Goal: Ask a question: Seek information or help from site administrators or community

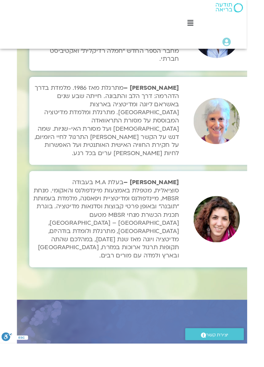
scroll to position [2360, -18]
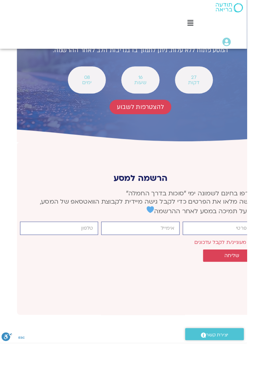
scroll to position [2712, -18]
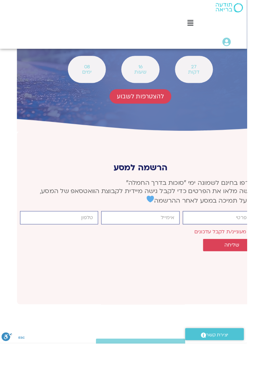
click at [263, 226] on input "firstname" at bounding box center [236, 233] width 83 height 14
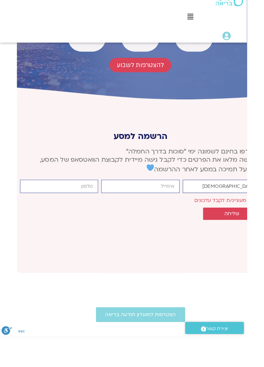
type input "יהודית"
click at [172, 198] on input "email" at bounding box center [149, 205] width 83 height 14
type input "[EMAIL_ADDRESS][DOMAIN_NAME]"
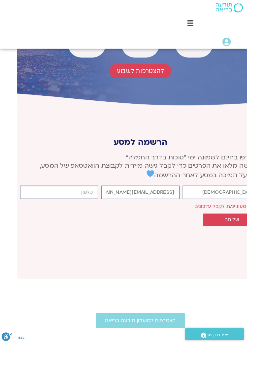
click at [82, 198] on input "cellphone" at bounding box center [62, 205] width 83 height 14
type input "0505997666"
click at [245, 228] on button "שליחה" at bounding box center [248, 234] width 62 height 13
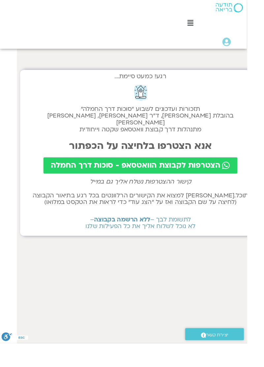
click at [157, 172] on span "הצטרפות לקבוצת הוואטסאפ - סוכות דרך החמלה" at bounding box center [144, 176] width 181 height 9
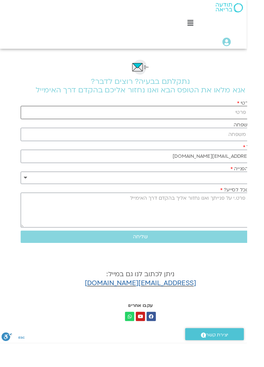
click at [259, 119] on input "שם פרטי" at bounding box center [150, 120] width 256 height 14
type input "[DEMOGRAPHIC_DATA]"
click at [264, 142] on input "שם משפחה" at bounding box center [150, 144] width 256 height 14
type input "[PERSON_NAME]"
click at [29, 183] on select "**********" at bounding box center [150, 189] width 256 height 13
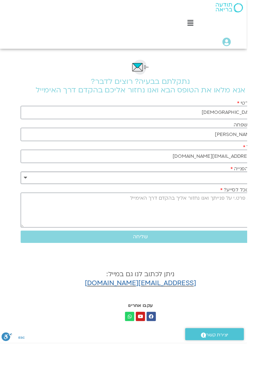
select select "**********"
click at [22, 183] on select "**********" at bounding box center [150, 189] width 256 height 13
click at [269, 210] on textarea "כיצד נוכל לסייע?" at bounding box center [150, 224] width 256 height 37
click at [234, 209] on textarea "צהריים טובים," at bounding box center [150, 224] width 256 height 37
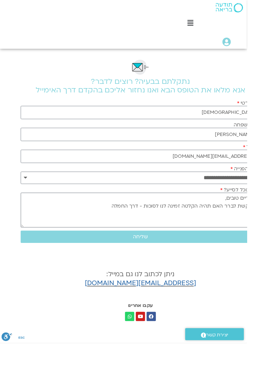
click at [168, 219] on textarea "צהריים טובים, מבקשת לברר האם תהיה הקלטה זמינה לנו לסוכות - דרך החמלה" at bounding box center [150, 224] width 256 height 37
click at [164, 219] on textarea "צהריים טובים, מבקשת לברר האם תהיה הקלטה זמינה לנו ל*סוכות - דרך החמלה" at bounding box center [150, 224] width 256 height 37
click at [169, 220] on textarea "צהריים טובים, מבקשת לברר האם תהיה הקלטה זמינה לנו ל*סוכות - דרך החמלה" at bounding box center [150, 224] width 256 height 37
click at [118, 220] on textarea "צהריים טובים, מבקשת לברר האם תהיה הקלטה זמינה לנו ל *סוכות - דרך החמלה" at bounding box center [150, 224] width 256 height 37
click at [112, 215] on textarea "צהריים טובים, מבקשת לברר האם תהיה הקלטה זמינה לנו ל *סוכות - דרך החמלה*" at bounding box center [150, 224] width 256 height 37
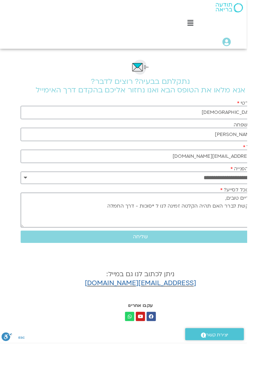
click at [162, 220] on textarea "צהריים טובים, מבקשת לברר האם תהיה הקלטה זמינה לנו ל *סוכות - דרך החמלה" at bounding box center [150, 224] width 256 height 37
click at [165, 221] on textarea "צהריים טובים, מבקשת לברר האם תהיה הקלטה זמינה לנו ל *סוכות - דרך החמלה" at bounding box center [150, 224] width 256 height 37
click at [116, 220] on textarea "צהריים טובים, מבקשת לברר האם תהיה הקלטה זמינה לנו ל-סוכות - דרך החמלה" at bounding box center [150, 224] width 256 height 37
click at [223, 229] on textarea "צהריים טובים, מבקשת לברר האם תהיה הקלטה זמינה לנו ל-סוכות - דרך החמלה? בהזדמנות…" at bounding box center [150, 224] width 256 height 37
click at [224, 227] on textarea "צהריים טובים, מבקשת לברר האם תהיה הקלטה זמינה לנו ל-סוכות - דרך החמלה? בהזדמנות…" at bounding box center [150, 224] width 256 height 37
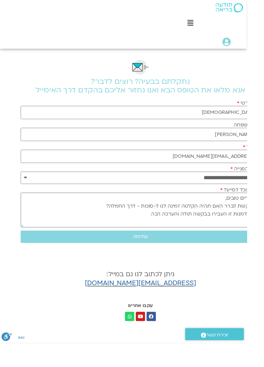
click at [158, 225] on textarea "צהריים טובים, מבקשת לברר האם תהיה הקלטה זמינה לנו ל-סוכות - דרך החמלה? בהזדמנות…" at bounding box center [150, 224] width 256 height 37
click at [167, 223] on textarea "צהריים טובים, מבקשת לברר האם תהיה הקלטה זמינה לנו ל-סוכות - דרך החמלה? בהזדמנות…" at bounding box center [150, 224] width 256 height 37
click at [117, 220] on textarea "צהריים טובים, מבקשת לברר האם תהיה הקלטה זמינה לנו ל-"סוכות - דרך החמלה? בהזדמנו…" at bounding box center [150, 224] width 256 height 37
click at [209, 218] on textarea "צהריים טובים, מבקשת לברר האם תהיה הקלטה זמינה לנו ל-"סוכות - דרך החמלה"? בהזדמנ…" at bounding box center [150, 224] width 256 height 37
click at [211, 217] on textarea "צהריים טובים, מבקשת לברר האם תהיה הקלטה זמינה לנו ל-"סוכות - דרך החמלה"? בהזדמנ…" at bounding box center [150, 224] width 256 height 37
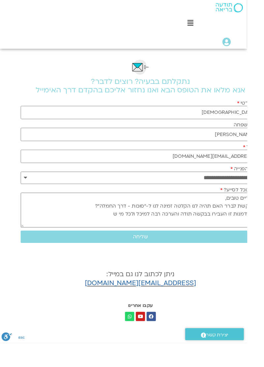
click at [164, 221] on textarea "צהריים טובים, מבקשת לברר האם תהיה לנו הקלטה זמינה לנו ל-"סוכות - דרך החמלה"? בה…" at bounding box center [150, 224] width 256 height 37
click at [162, 230] on textarea "צהריים טובים, מבקשת לברר האם תהיה לנו הקלטה זמינה ל-"סוכות - דרך החמלה"? בהזדמנ…" at bounding box center [150, 224] width 256 height 37
click at [117, 229] on textarea "צהריים טובים, מבקשת לברר האם תהיה לנו הקלטה זמינה ל-"סוכות - דרך החמלה"? בהזדמנ…" at bounding box center [150, 224] width 256 height 37
click at [86, 226] on textarea "צהריים טובים, מבקשת לברר האם תהיה לנו הקלטה זמינה ל-"סוכות - דרך החמלה"? בהזדמנ…" at bounding box center [150, 224] width 256 height 37
click at [252, 237] on textarea "צהריים טובים, מבקשת לברר האם תהיה לנו הקלטה זמינה ל-"סוכות - דרך החמלה"? בהזדמנ…" at bounding box center [150, 224] width 256 height 37
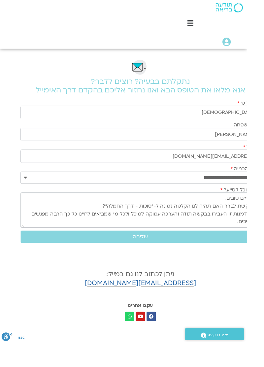
click at [107, 216] on textarea "צהריים טובים, מבקשת לברר האם תהיה לנו הקלטה זמינה ל-"סוכות - דרך החמלה"? בהזדמנ…" at bounding box center [150, 224] width 256 height 37
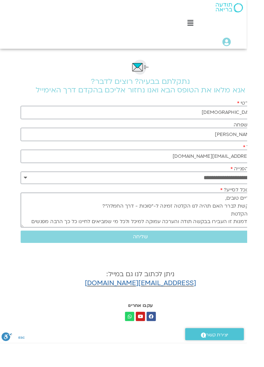
click at [147, 220] on textarea "צהריים טובים, מבקשת לברר האם תהיה לנו הקלטה זמינה ל-"סוכות - דרך החמלה"? וגם הק…" at bounding box center [150, 224] width 256 height 37
click at [163, 219] on textarea "צהריים טובים, מבקשת לברר האם תהיה לנו הקלטה זמינה ל-"סוכות - דרך החמלה"? וגם הק…" at bounding box center [150, 224] width 256 height 37
click at [145, 220] on textarea "צהריים טובים, מבקשת לברר האם תהיה לנו הקלטה זמינה ל-סוכות - דרך החמלה"? וגם הקל…" at bounding box center [150, 224] width 256 height 37
click at [147, 219] on textarea "צהריים טובים, מבקשת לברר האם תהיה לנו הקלטה זמינה ל-סוכות - דרך החמלה"? וגם הקל…" at bounding box center [150, 224] width 256 height 37
click at [237, 229] on textarea "צהריים טובים, מבקשת לברר האם תהיה לנו הקלטה זמינה ל-סוכות - "דרך החמלה"? וגם הק…" at bounding box center [150, 224] width 256 height 37
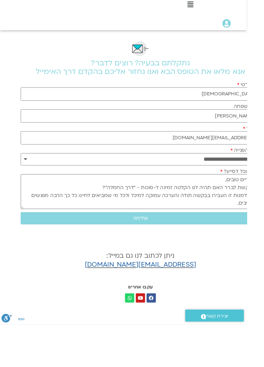
click at [246, 233] on textarea "צהריים טובים, מבקשת לברר האם תהיה לנו הקלטה זמינה ל-סוכות - "דרך החמלה"? בהזדמנ…" at bounding box center [150, 224] width 256 height 37
click at [173, 221] on textarea "צהריים טובים, מבקשת לברר האם תהיה לנו הקלטה זמינה ל-סוכות - "דרך החמלה"? בהזדמנ…" at bounding box center [150, 224] width 256 height 37
click at [174, 217] on textarea "צהריים טובים, מבקשת לברר האם תהיה לנו הקלטה זמינה ל-סוכות - "דרך החמלה"? בהזדמנ…" at bounding box center [150, 224] width 256 height 37
click at [172, 220] on textarea "צהריים טובים, מבקשת לברר האם תהיה לנו הקלטה זמינה ל-סוכות - "דרך החמלה"? בהזדמנ…" at bounding box center [150, 224] width 256 height 37
click at [175, 221] on textarea "צהריים טובים, מבקשת לברר האם תהיה לנו הקלטה זמינה ל-סוכות - "דרך החמלה"? בהזדמנ…" at bounding box center [150, 224] width 256 height 37
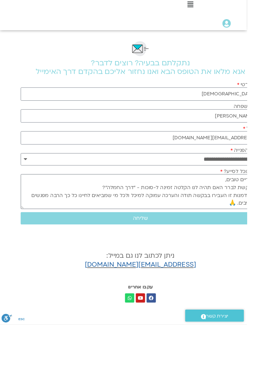
click at [172, 222] on textarea "צהריים טובים, מבקשת לברר האם תהיה לנו הקלטה זמינה ל-סוכות - "דרך החמלה"? בהזדמנ…" at bounding box center [150, 224] width 256 height 37
click at [161, 220] on textarea "צהריים טובים, מבקשת לברר האם תהיה לנו גישה להקלטות ל-סוכות - "דרך החמלה"? בהזדמ…" at bounding box center [150, 224] width 256 height 37
click at [104, 225] on textarea "צהריים טובים, מבקשת לברר האם תהיה לנו גישה להקלטות סוכות - "דרך החמלה"? בהזדמנו…" at bounding box center [150, 224] width 256 height 37
click at [96, 230] on textarea "צהריים טובים, מבקשת לברר האם תהיה לנו גישה להקלטות סוכות - "דרך החמלה"? בהזדמנו…" at bounding box center [150, 224] width 256 height 37
click at [103, 228] on textarea "צהריים טובים, מבקשת לברר האם תהיה לנו גישה להקלטות סוכות - "דרך החמלה"? בהזדמנו…" at bounding box center [150, 224] width 256 height 37
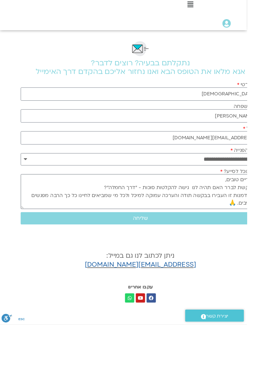
click at [88, 230] on textarea "צהריים טובים, מבקשת לברר האם תהיה לנו גישה להקלטות סוכות - "דרך החמלה"? בהזדמנו…" at bounding box center [150, 224] width 256 height 37
click at [90, 226] on textarea "צהריים טובים, מבקשת לברר האם תהיה לנו גישה להקלטות סוכות - "דרך החמלה"? בהזדמנו…" at bounding box center [150, 224] width 256 height 37
click at [142, 226] on textarea "צהריים טובים, מבקשת לברר האם תהיה לנו גישה להקלטות סוכות - "דרך החמלה"? בהזדמנו…" at bounding box center [150, 224] width 256 height 37
click at [106, 228] on textarea "צהריים טובים, מבקשת לברר האם תהיה לנו גישה להקלטות סוכות - "דרך החמלה"? בהזדמנו…" at bounding box center [150, 224] width 256 height 37
click at [237, 233] on textarea "צהריים טובים, מבקשת לברר האם תהיה לנו גישה להקלטות סוכות - "דרך החמלה"? בהזדמנו…" at bounding box center [150, 224] width 256 height 37
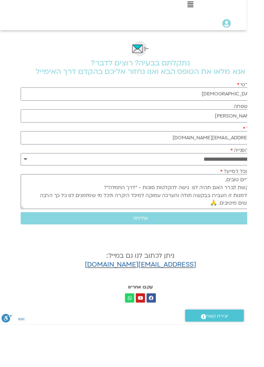
type textarea "צהריים טובים, מבקשת לברר האם תהיה לנו גישה להקלטות סוכות - "דרך החמלה"? בהזדמנו…"
click at [150, 250] on span "שליחה" at bounding box center [150, 253] width 16 height 6
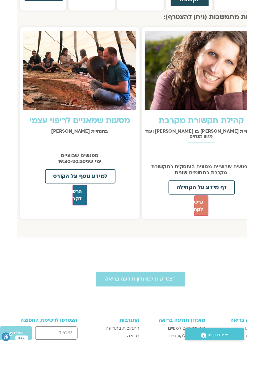
scroll to position [693, -18]
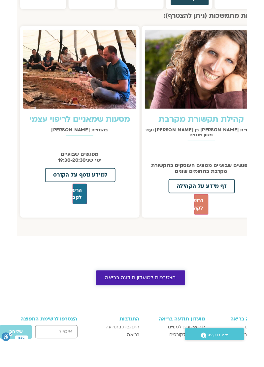
click at [143, 294] on span "הצטרפות למועדון תודעה בריאה" at bounding box center [150, 297] width 76 height 6
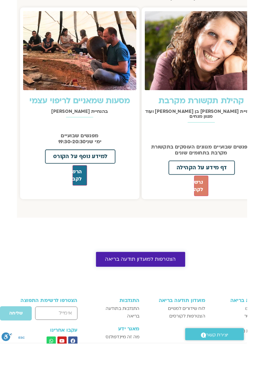
scroll to position [727, -18]
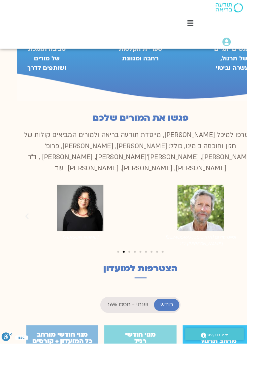
scroll to position [421, -18]
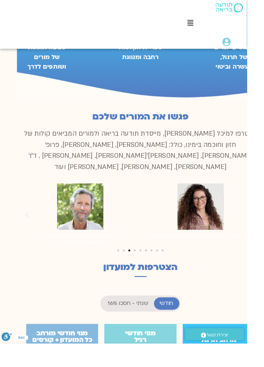
click at [163, 280] on h2 "הצטרפות למועדון" at bounding box center [149, 285] width 257 height 11
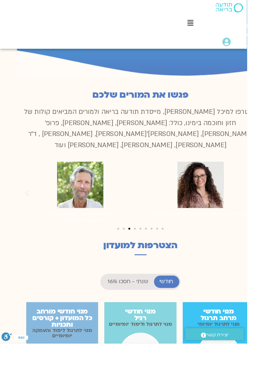
scroll to position [463, -18]
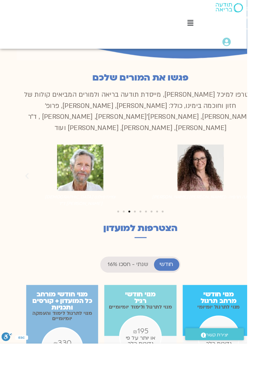
click at [154, 279] on span "שנתי - חסכו 16%" at bounding box center [136, 282] width 43 height 7
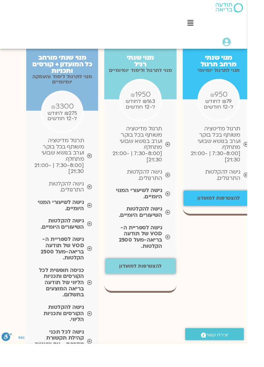
scroll to position [704, -18]
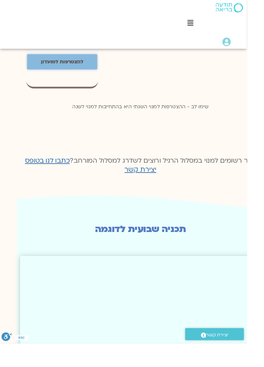
scroll to position [1059, -18]
